Goal: Information Seeking & Learning: Learn about a topic

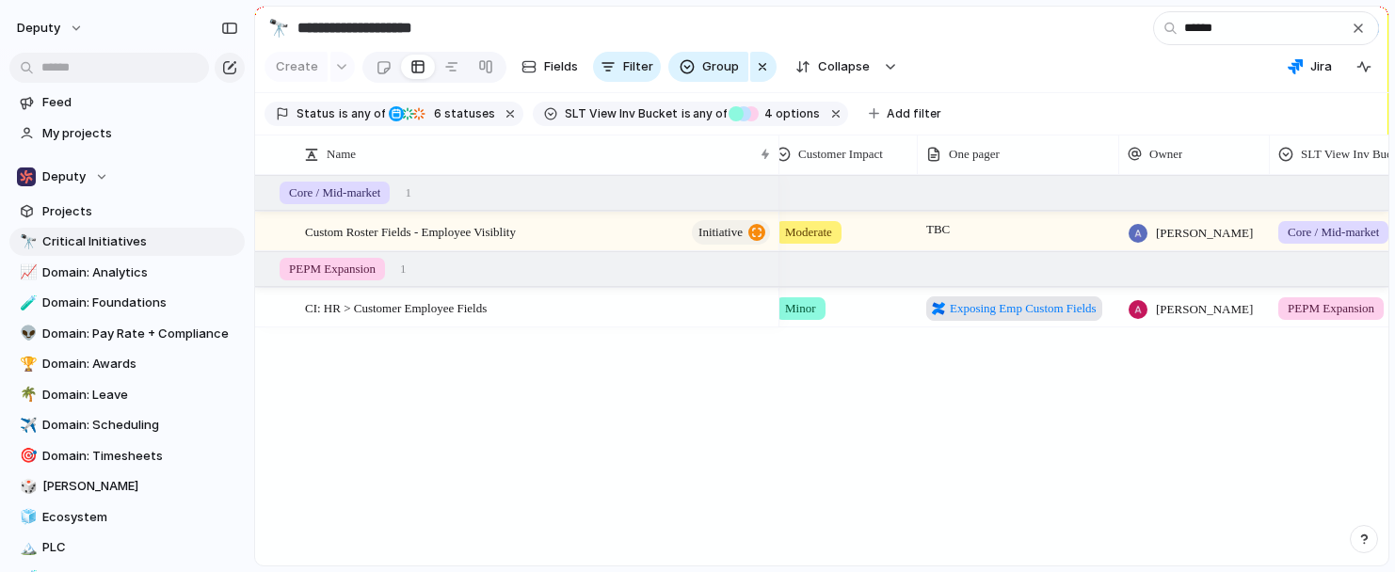
type input "******"
click at [1003, 313] on span "Exposing Emp Custom Fields" at bounding box center [1023, 308] width 147 height 19
